Goal: Find contact information: Find contact information

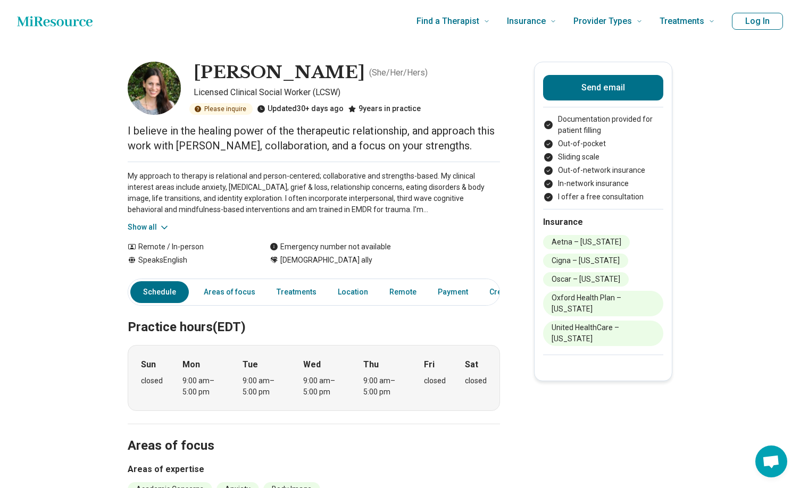
click at [165, 289] on link "Schedule" at bounding box center [159, 292] width 59 height 22
click at [619, 86] on button "Send email" at bounding box center [603, 88] width 120 height 26
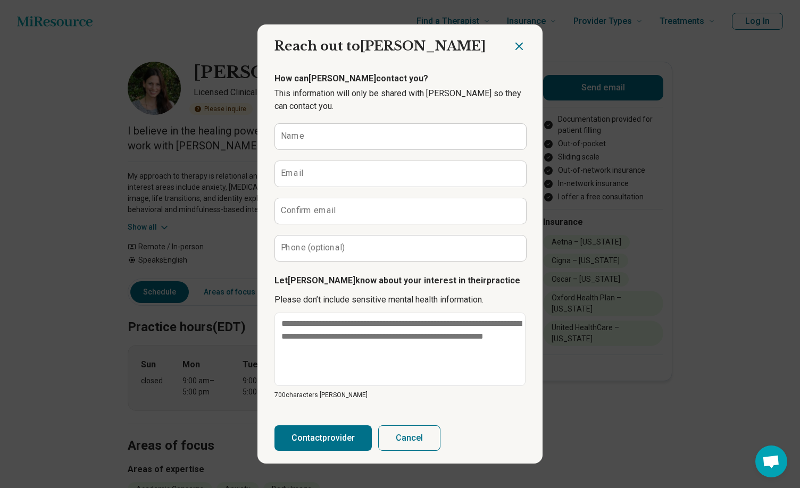
click at [527, 43] on div at bounding box center [528, 41] width 30 height 35
click at [521, 45] on icon "Close dialog" at bounding box center [519, 46] width 6 height 6
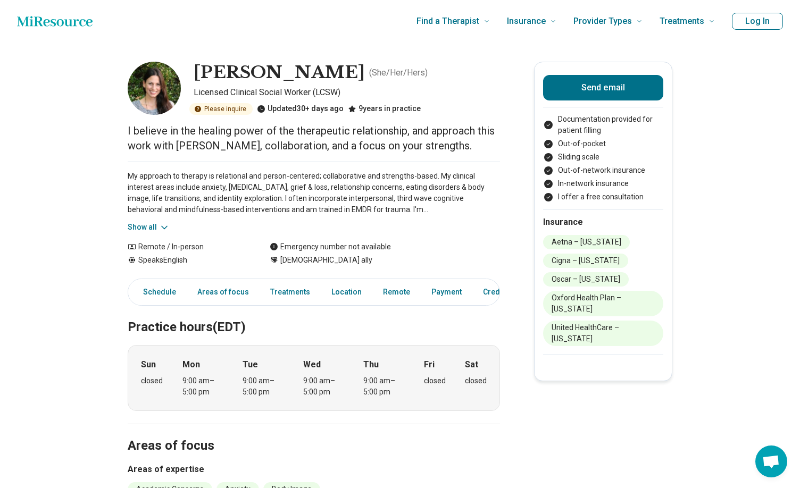
click at [143, 223] on button "Show all" at bounding box center [149, 227] width 42 height 11
